Goal: Transaction & Acquisition: Purchase product/service

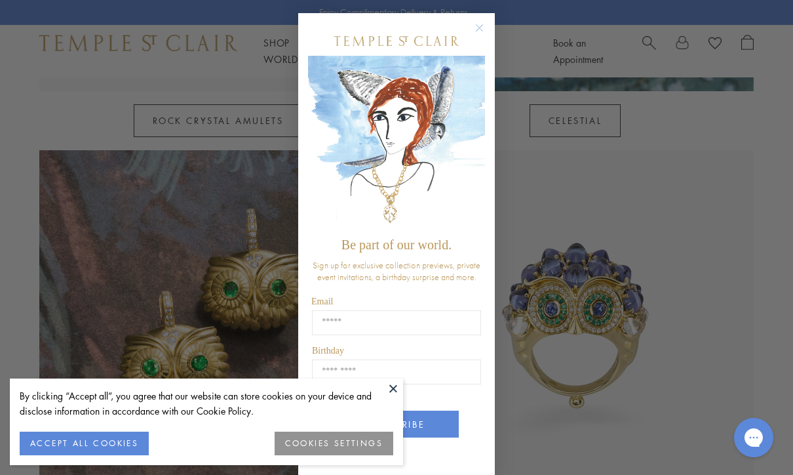
scroll to position [974, 0]
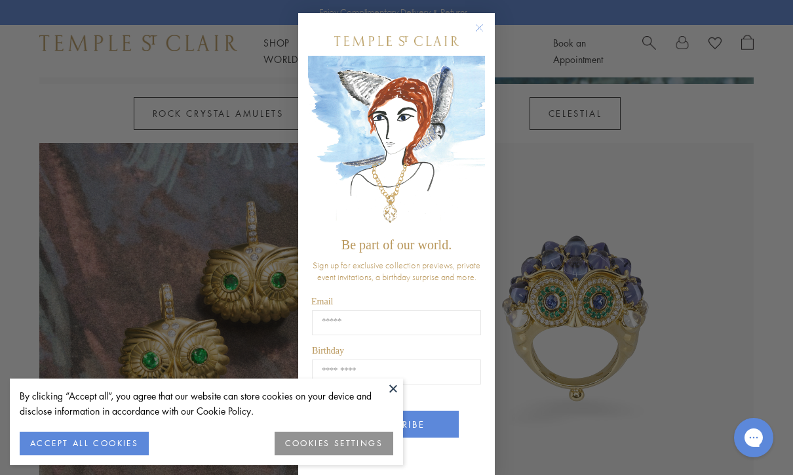
click at [483, 33] on circle "Close dialog" at bounding box center [480, 28] width 16 height 16
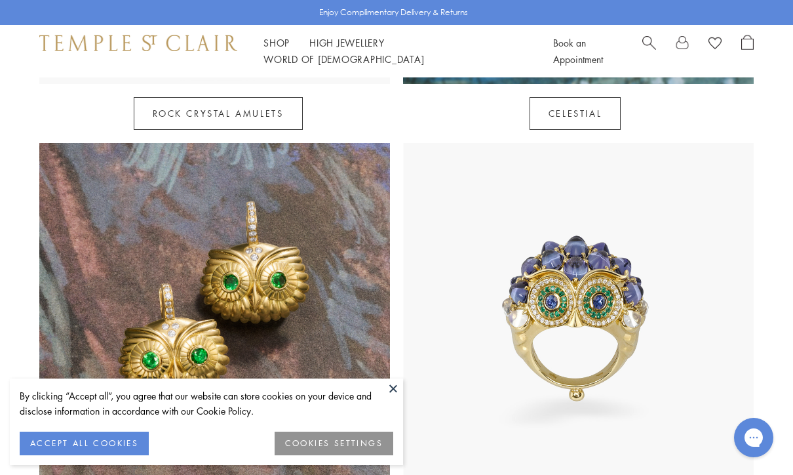
click at [103, 455] on button "ACCEPT ALL COOKIES" at bounding box center [84, 443] width 129 height 24
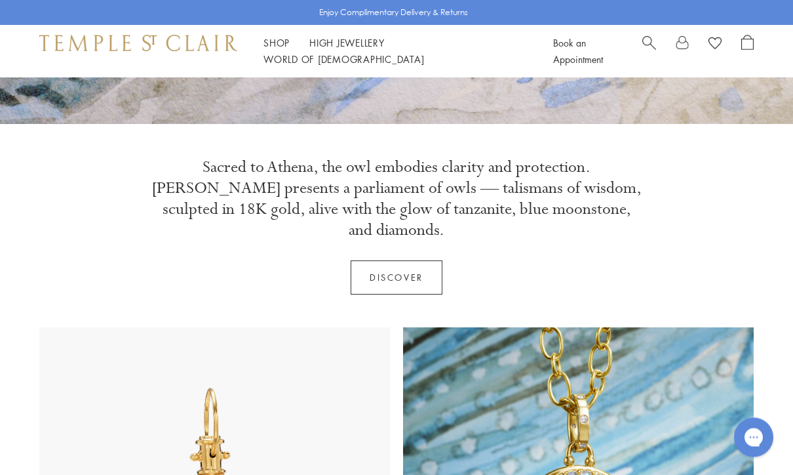
scroll to position [0, 0]
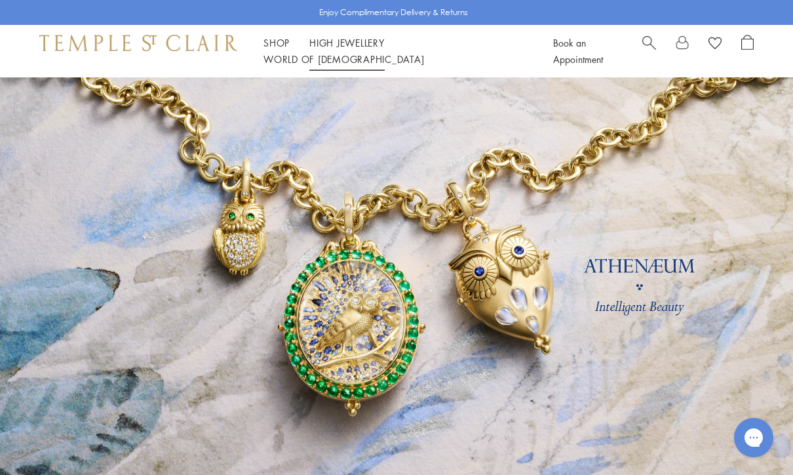
click at [342, 49] on link "High Jewellery High Jewellery" at bounding box center [346, 42] width 75 height 13
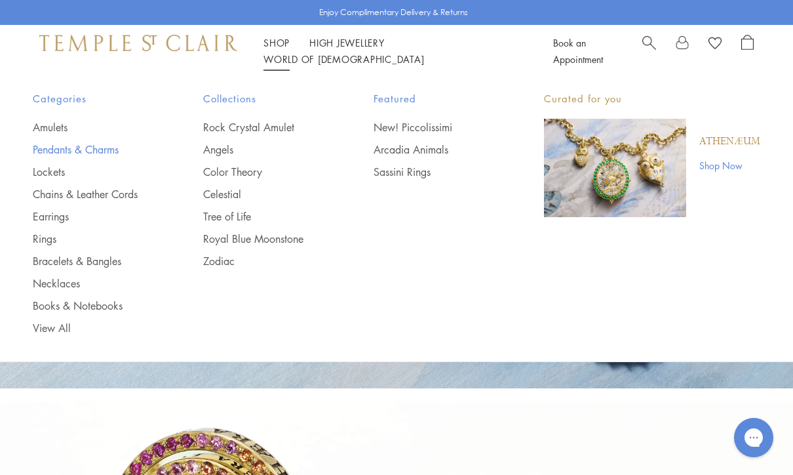
click at [93, 152] on link "Pendants & Charms" at bounding box center [92, 149] width 118 height 14
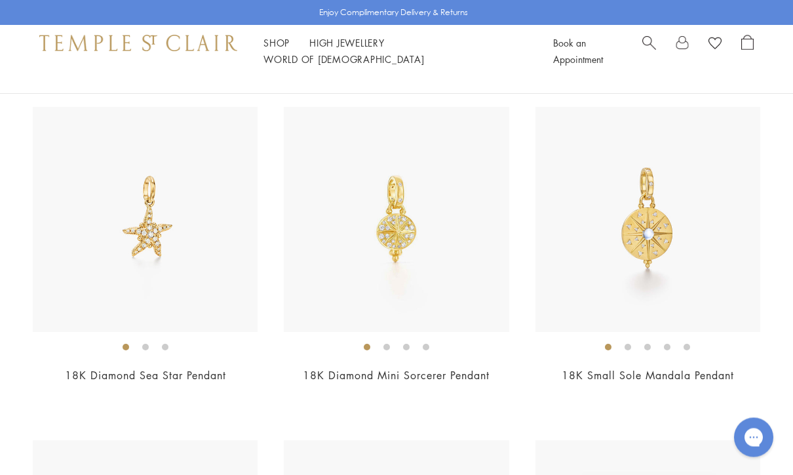
scroll to position [6480, 0]
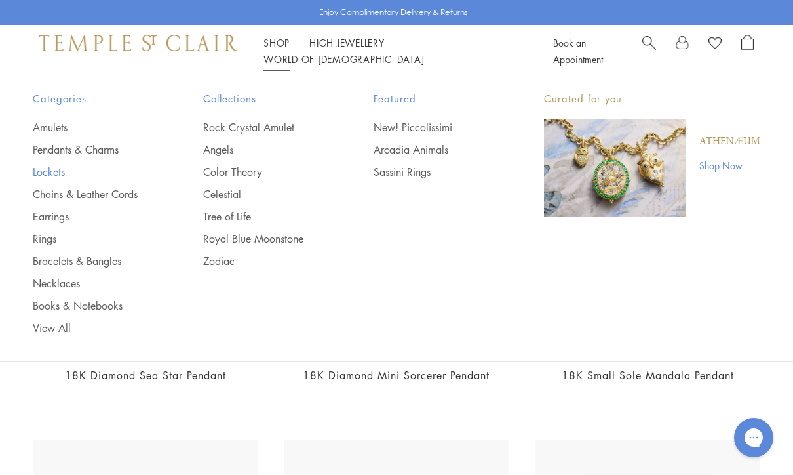
click at [39, 173] on link "Lockets" at bounding box center [92, 172] width 118 height 14
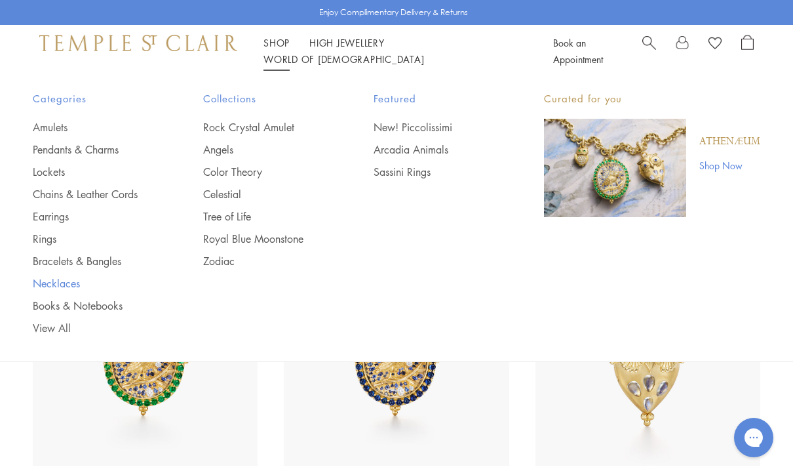
click at [41, 283] on link "Necklaces" at bounding box center [92, 283] width 118 height 14
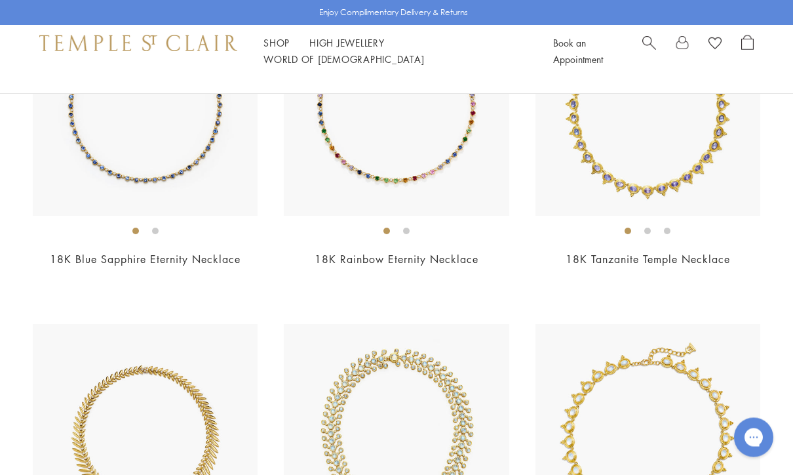
scroll to position [2916, 0]
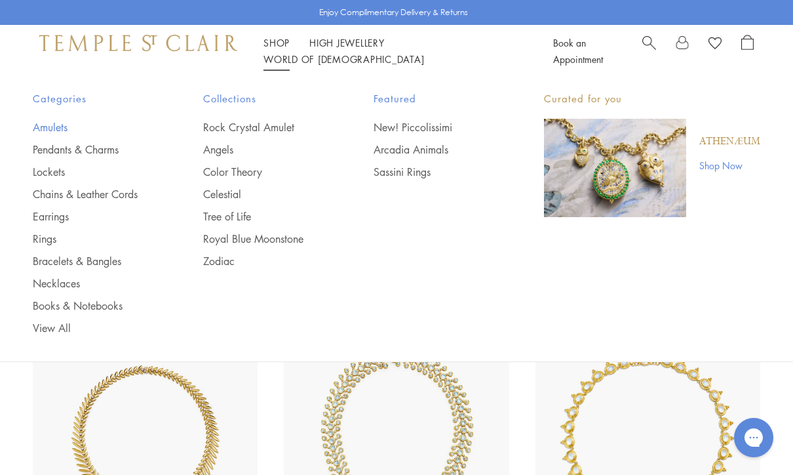
click at [52, 129] on link "Amulets" at bounding box center [92, 127] width 118 height 14
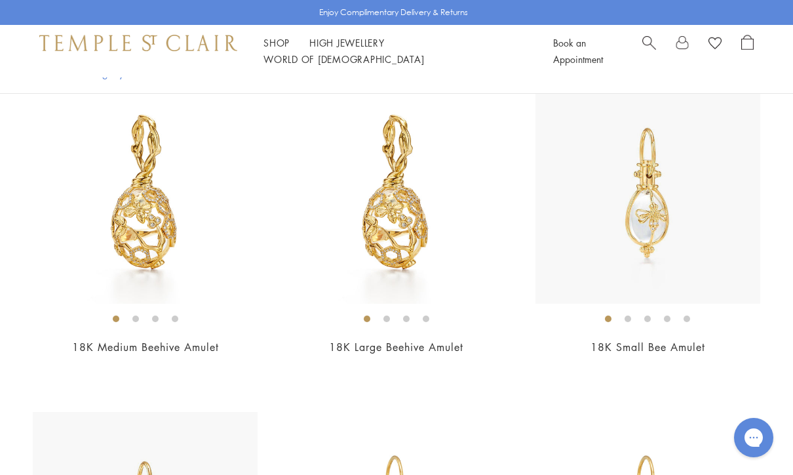
scroll to position [5099, 0]
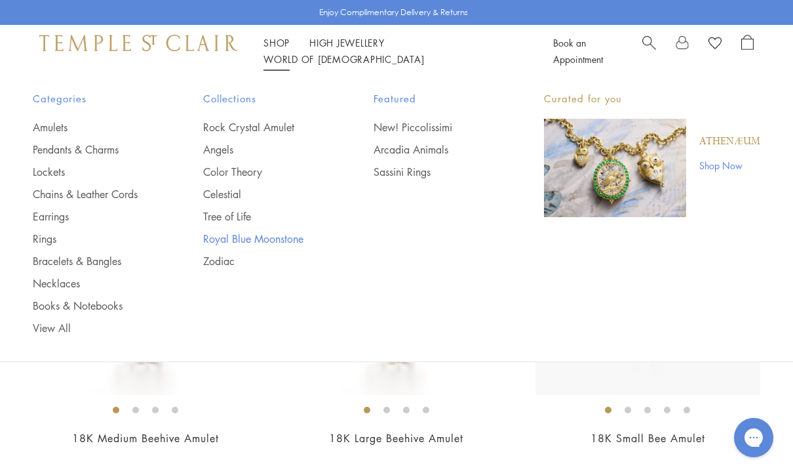
click at [248, 238] on link "Royal Blue Moonstone" at bounding box center [262, 238] width 118 height 14
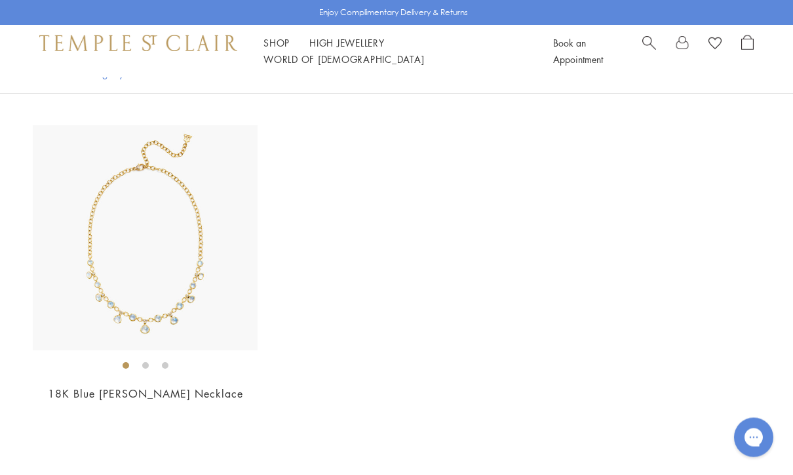
scroll to position [5999, 0]
click at [96, 361] on ol at bounding box center [145, 365] width 225 height 16
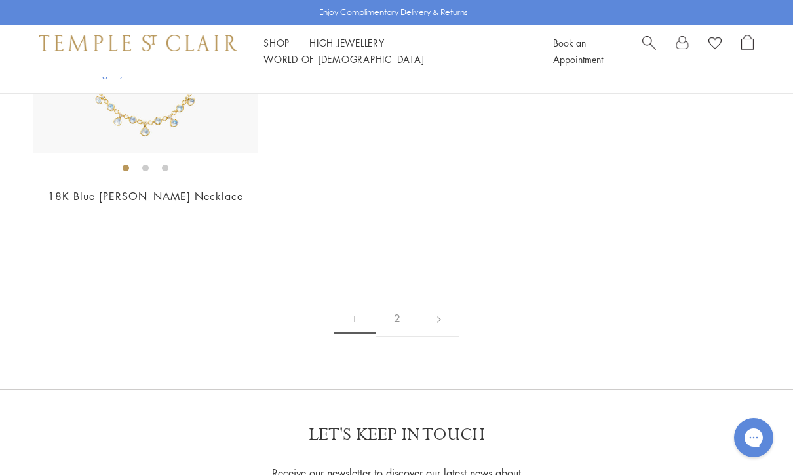
scroll to position [6195, 0]
click at [391, 316] on link "2" at bounding box center [397, 320] width 43 height 36
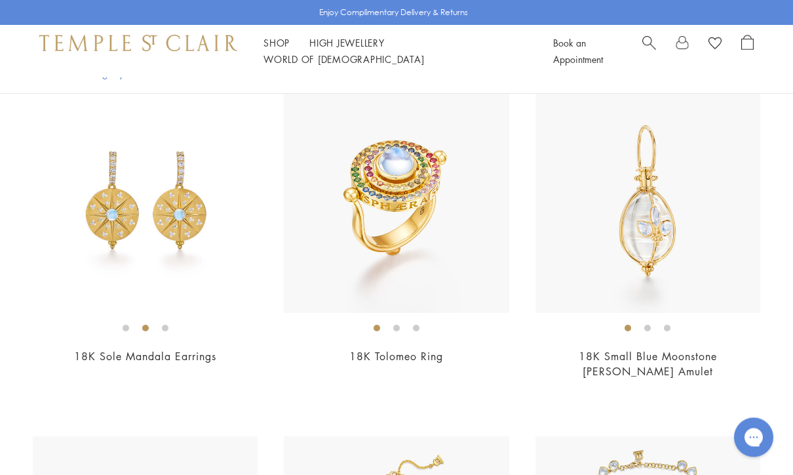
scroll to position [1324, 0]
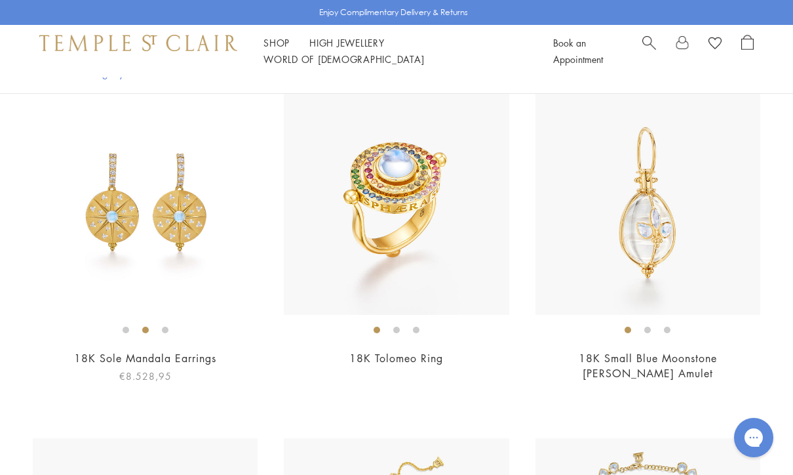
click at [97, 217] on img at bounding box center [145, 202] width 225 height 225
